Goal: Task Accomplishment & Management: Understand process/instructions

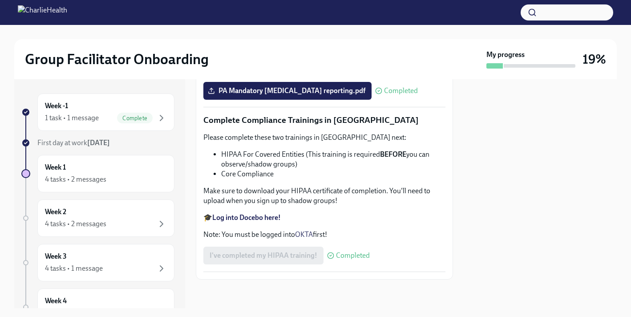
scroll to position [2161, 0]
click at [105, 187] on div "Week 1 4 tasks • 2 messages" at bounding box center [105, 173] width 137 height 37
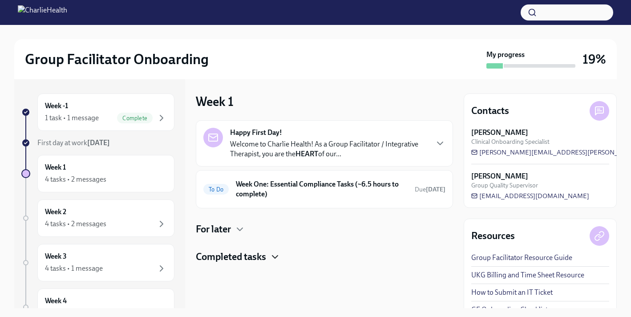
click at [276, 260] on icon "button" at bounding box center [275, 257] width 11 height 11
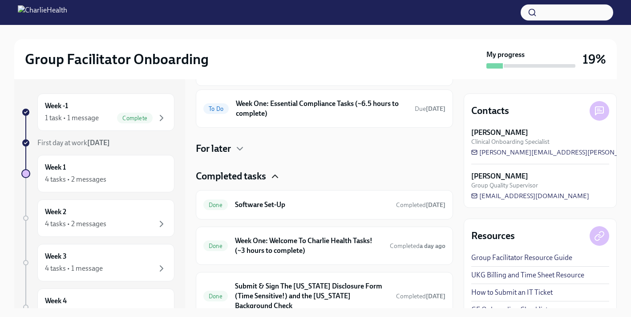
scroll to position [111, 0]
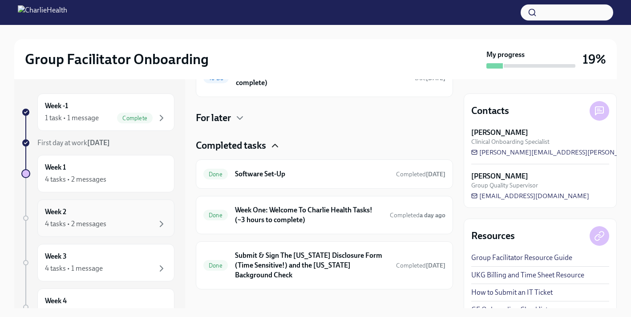
click at [61, 223] on div "4 tasks • 2 messages" at bounding box center [75, 224] width 61 height 10
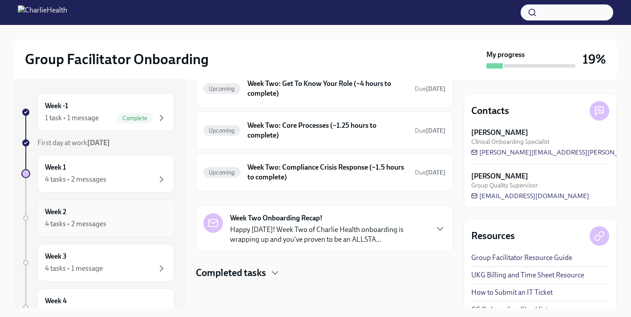
click at [103, 224] on div "4 tasks • 2 messages" at bounding box center [75, 224] width 61 height 10
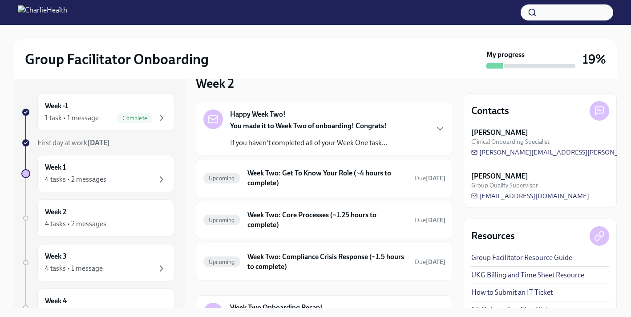
scroll to position [18, 0]
click at [308, 146] on p "If you haven't completed all of your Week One task..." at bounding box center [308, 143] width 157 height 10
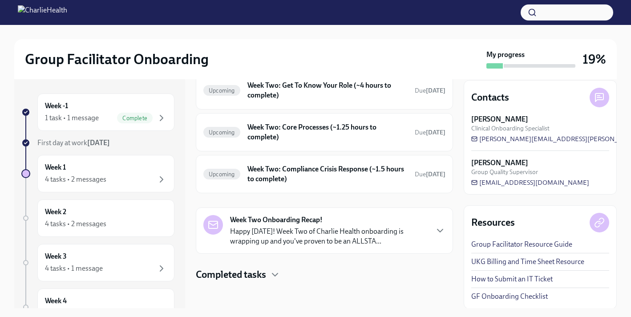
scroll to position [13, 0]
click at [501, 299] on link "GF Onboarding Checklist" at bounding box center [510, 297] width 77 height 10
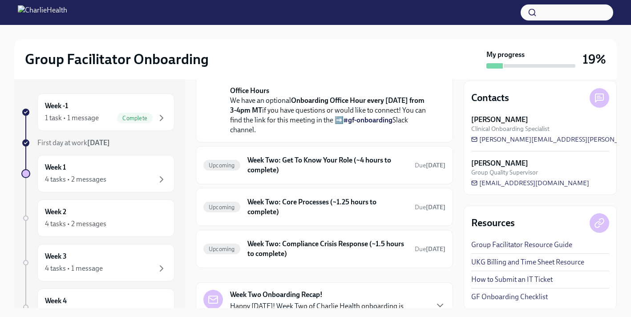
scroll to position [418, 0]
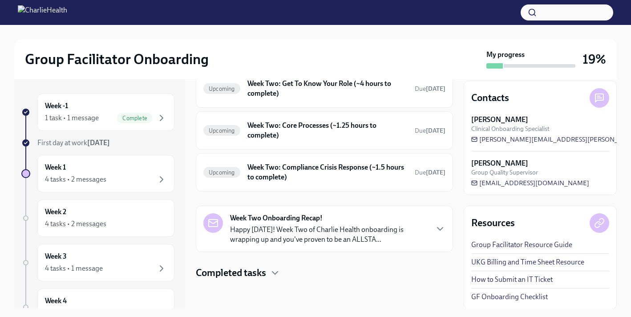
click at [356, 159] on div "Upcoming Week Two: Compliance Crisis Response (~1.5 hours to complete) Due in 1…" at bounding box center [324, 172] width 257 height 38
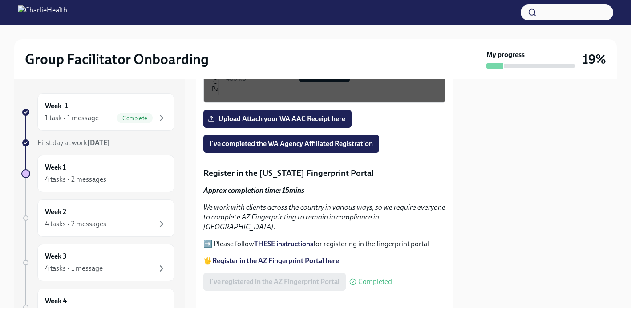
scroll to position [1281, 0]
